Goal: Transaction & Acquisition: Purchase product/service

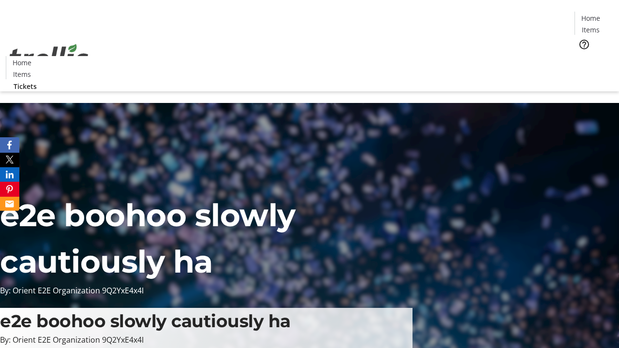
click at [582, 56] on span "Tickets" at bounding box center [593, 61] width 23 height 10
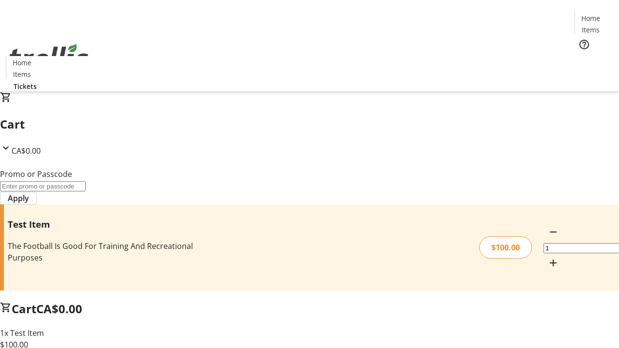
type input "FLAT"
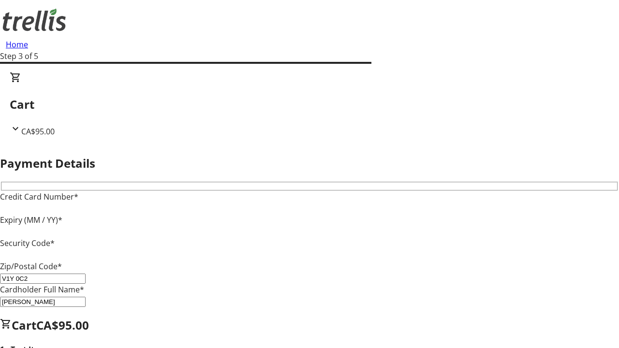
type input "V1Y 0C2"
